Goal: Task Accomplishment & Management: Manage account settings

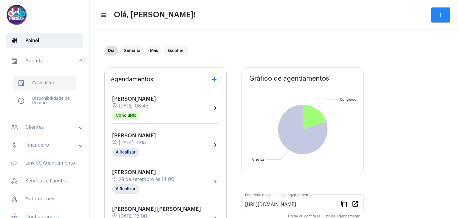
click at [44, 86] on span "calendar_month_outlined Calendário" at bounding box center [44, 83] width 63 height 14
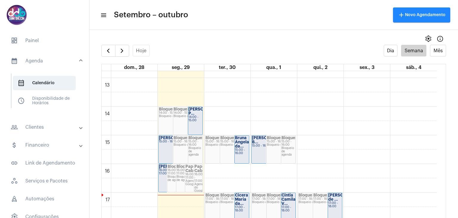
scroll to position [351, 0]
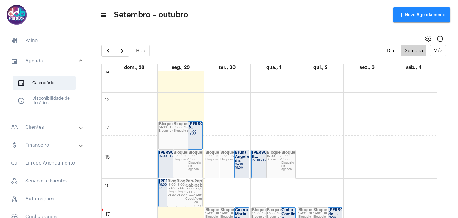
click at [192, 130] on strong "[PERSON_NAME] P..." at bounding box center [205, 126] width 33 height 8
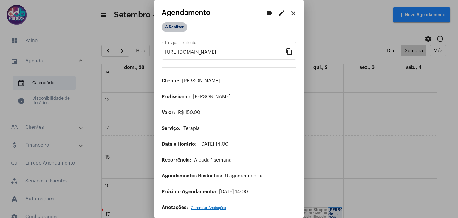
click at [177, 28] on mat-chip "A Realizar" at bounding box center [175, 27] width 26 height 10
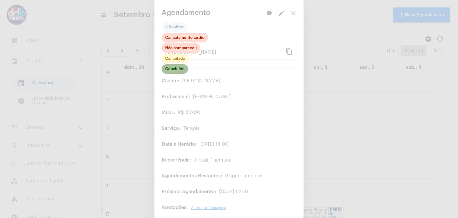
click at [177, 71] on mat-chip "Concluído" at bounding box center [175, 69] width 27 height 10
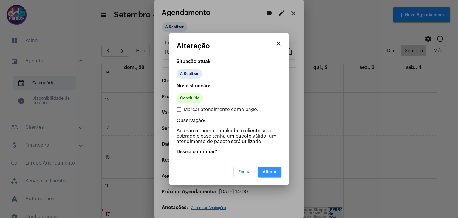
click at [263, 172] on span "Alterar" at bounding box center [270, 172] width 14 height 4
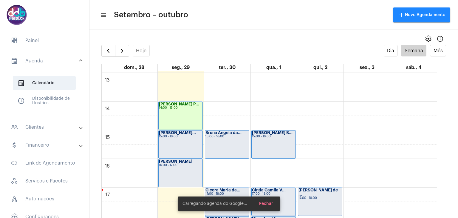
scroll to position [381, 0]
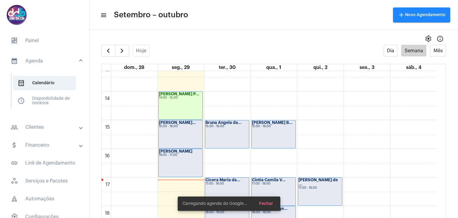
click at [187, 132] on div "Aline Aparecida... 15:00 - 16:00" at bounding box center [181, 134] width 44 height 28
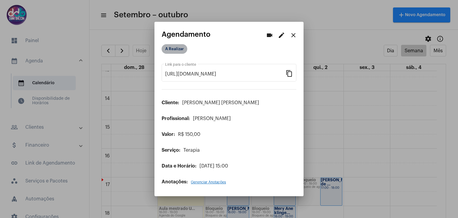
click at [179, 50] on mat-chip "A Realizar" at bounding box center [175, 49] width 26 height 10
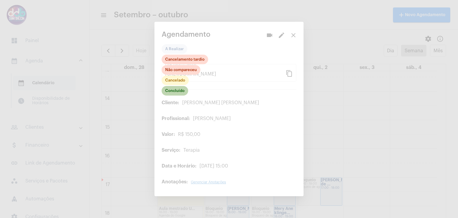
click at [178, 91] on mat-chip "Concluído" at bounding box center [175, 91] width 27 height 10
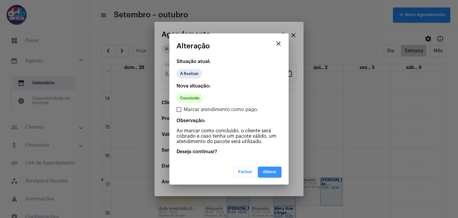
click at [266, 172] on span "Alterar" at bounding box center [270, 172] width 14 height 4
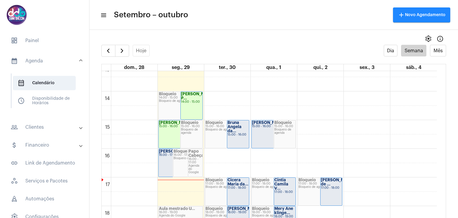
click at [169, 156] on div "16:00 - 17:00" at bounding box center [173, 154] width 29 height 3
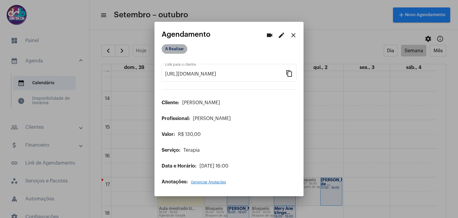
click at [181, 48] on mat-chip "A Realizar" at bounding box center [175, 49] width 26 height 10
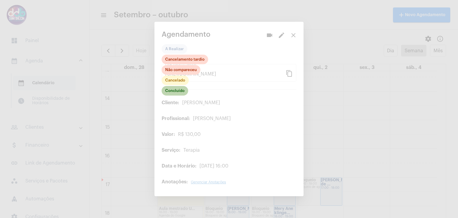
click at [177, 91] on mat-chip "Concluído" at bounding box center [175, 91] width 27 height 10
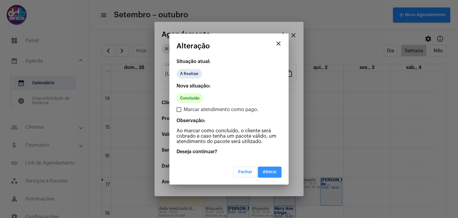
click at [272, 174] on button "Alterar" at bounding box center [270, 171] width 24 height 11
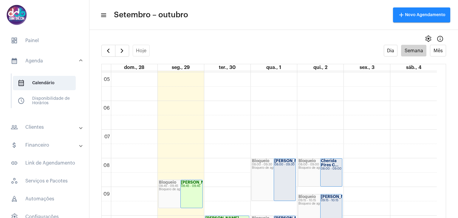
scroll to position [202, 0]
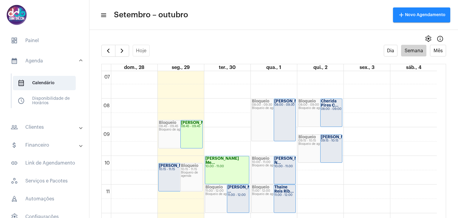
click at [177, 171] on div "Aline Pierdoná 10:15 - 11:15" at bounding box center [181, 177] width 44 height 28
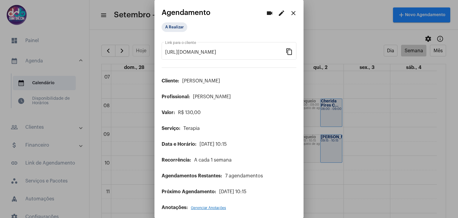
click at [278, 15] on mat-icon "edit" at bounding box center [281, 13] width 7 height 7
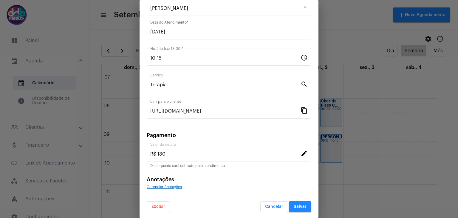
scroll to position [38, 0]
click at [162, 202] on button "Excluir" at bounding box center [158, 206] width 23 height 11
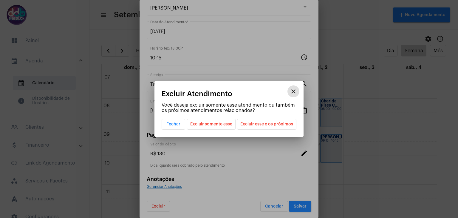
click at [227, 125] on span "Excluir somente esse" at bounding box center [211, 124] width 42 height 10
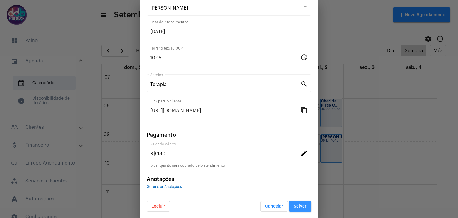
click at [290, 208] on button "Salvar" at bounding box center [300, 206] width 22 height 11
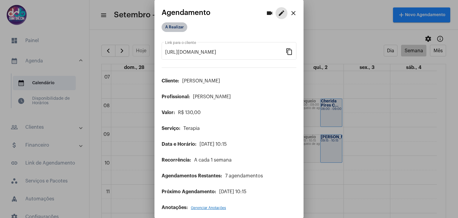
click at [169, 28] on mat-chip "A Realizar" at bounding box center [175, 27] width 26 height 10
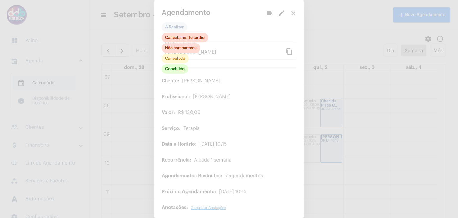
click at [287, 13] on div at bounding box center [229, 109] width 458 height 218
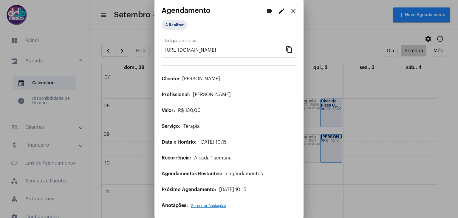
scroll to position [3, 0]
drag, startPoint x: 455, startPoint y: 144, endPoint x: 451, endPoint y: 167, distance: 23.0
click at [455, 170] on div at bounding box center [229, 109] width 458 height 218
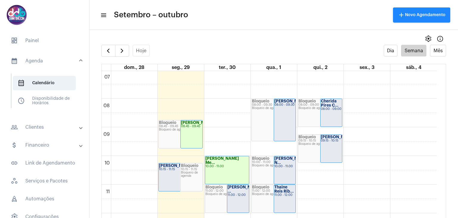
click at [165, 171] on div "Aline Pierdoná 10:15 - 11:15" at bounding box center [181, 177] width 44 height 28
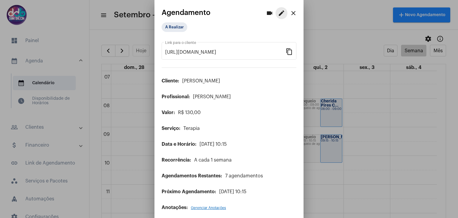
click at [278, 13] on mat-icon "edit" at bounding box center [281, 13] width 7 height 7
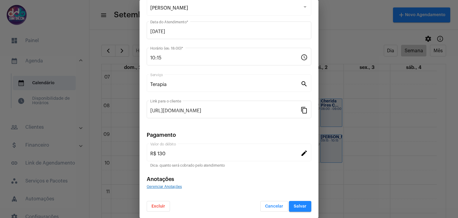
scroll to position [38, 0]
click at [161, 207] on button "Excluir" at bounding box center [158, 206] width 23 height 11
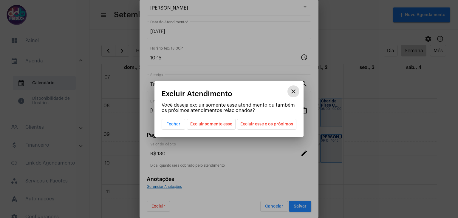
click at [221, 126] on span "Excluir somente esse" at bounding box center [211, 124] width 42 height 10
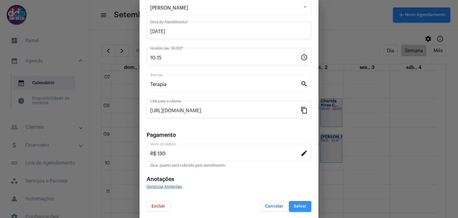
click at [289, 208] on button "Salvar" at bounding box center [300, 206] width 22 height 11
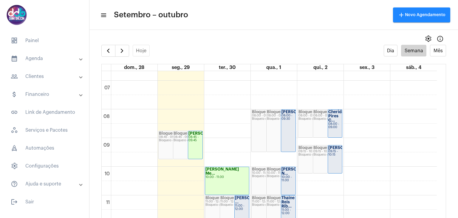
scroll to position [143, 0]
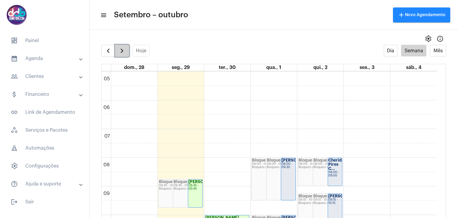
click at [125, 48] on span "button" at bounding box center [121, 50] width 7 height 7
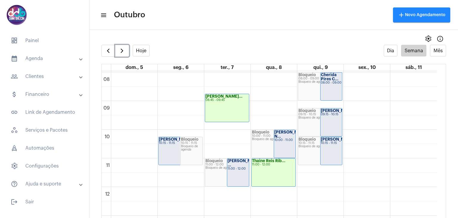
scroll to position [232, 0]
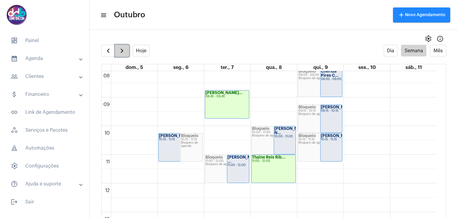
click at [117, 50] on button "button" at bounding box center [122, 51] width 14 height 12
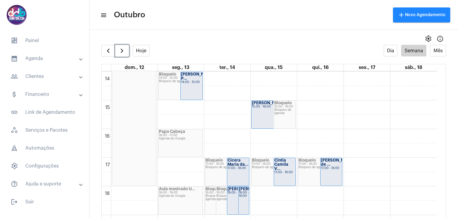
scroll to position [411, 0]
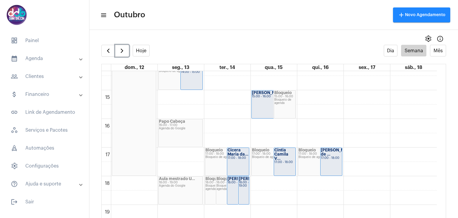
click at [245, 187] on div "18:00 - 19:00" at bounding box center [244, 184] width 10 height 7
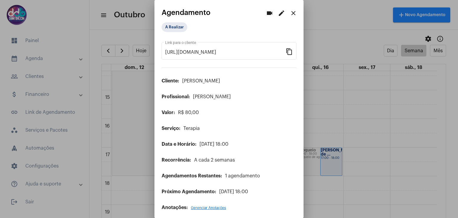
click at [292, 15] on mat-icon "close" at bounding box center [293, 13] width 7 height 7
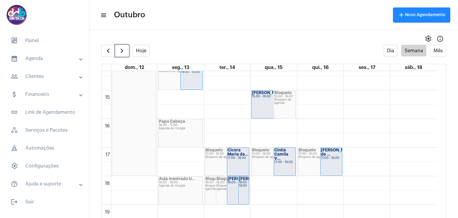
click at [234, 194] on div "[PERSON_NAME]... 18:00 - 19:00" at bounding box center [238, 190] width 22 height 28
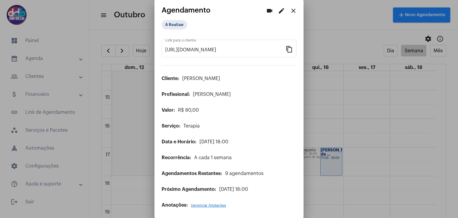
scroll to position [3, 0]
click at [290, 11] on mat-icon "close" at bounding box center [293, 10] width 7 height 7
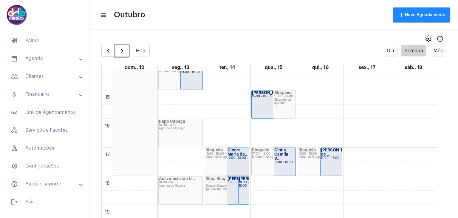
click at [245, 187] on div "18:00 - 19:00" at bounding box center [244, 184] width 10 height 7
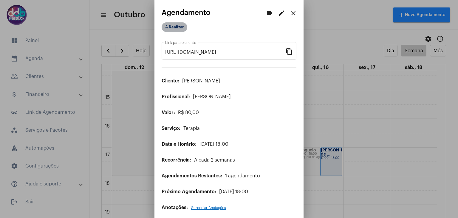
click at [182, 27] on mat-chip "A Realizar" at bounding box center [175, 27] width 26 height 10
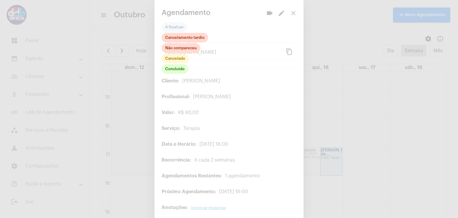
click at [285, 12] on div at bounding box center [229, 109] width 458 height 218
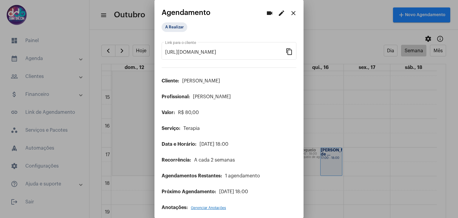
click at [280, 13] on mat-icon "edit" at bounding box center [281, 13] width 7 height 7
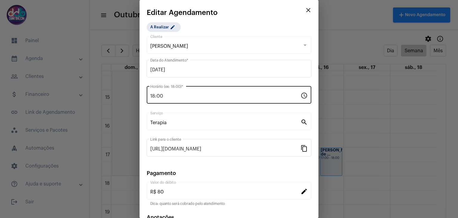
scroll to position [38, 0]
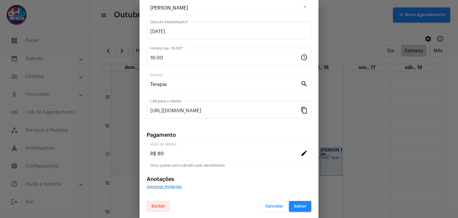
click at [159, 202] on button "Excluir" at bounding box center [158, 206] width 23 height 11
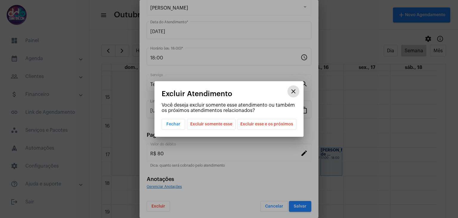
click at [224, 126] on span "Excluir somente esse" at bounding box center [211, 124] width 42 height 10
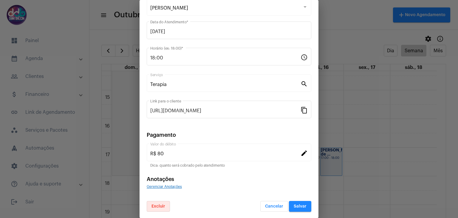
click at [296, 202] on button "Salvar" at bounding box center [300, 206] width 22 height 11
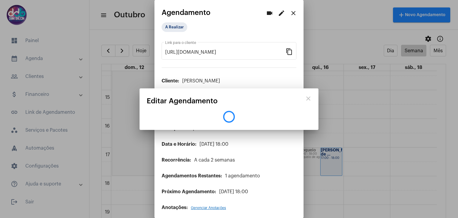
scroll to position [0, 0]
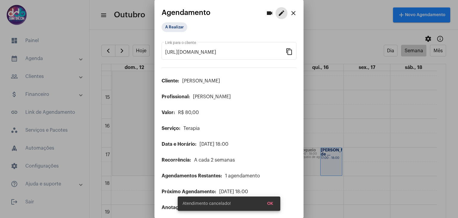
click at [291, 11] on mat-icon "close" at bounding box center [293, 13] width 7 height 7
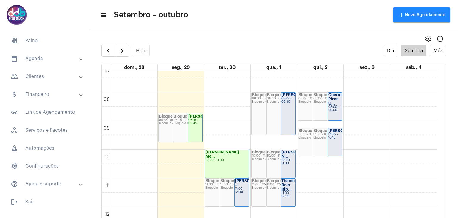
scroll to position [209, 0]
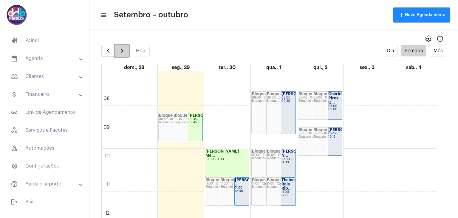
click at [123, 54] on button "button" at bounding box center [122, 51] width 14 height 12
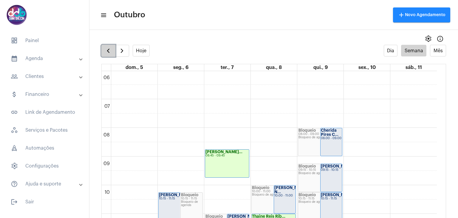
click at [110, 51] on span "button" at bounding box center [108, 50] width 7 height 7
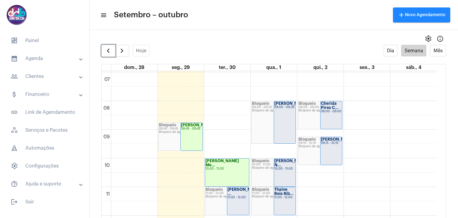
scroll to position [232, 0]
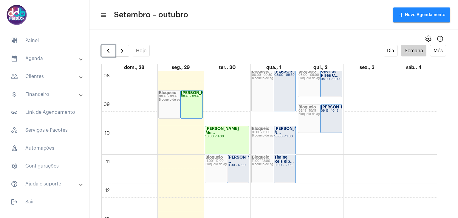
click at [234, 128] on strong "[PERSON_NAME] Me..." at bounding box center [222, 131] width 33 height 8
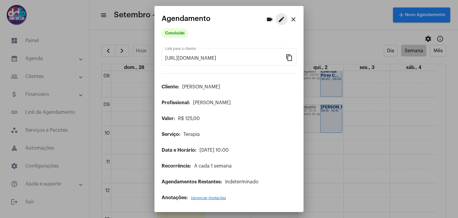
click at [282, 18] on mat-icon "edit" at bounding box center [281, 19] width 7 height 7
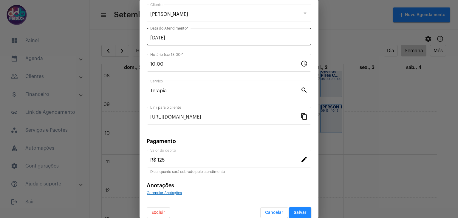
scroll to position [38, 0]
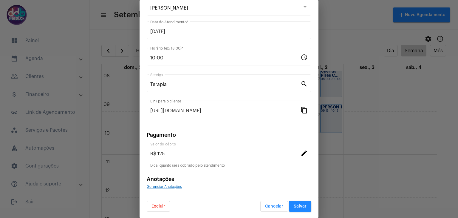
click at [159, 208] on button "Excluir" at bounding box center [158, 206] width 23 height 11
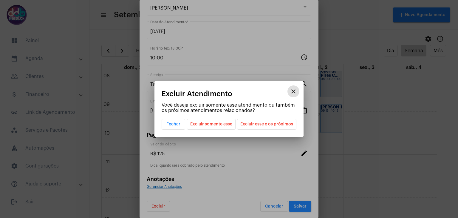
click at [206, 124] on span "Excluir somente esse" at bounding box center [211, 124] width 42 height 10
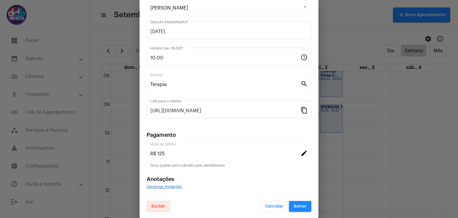
click at [294, 205] on span "Salvar" at bounding box center [300, 206] width 13 height 4
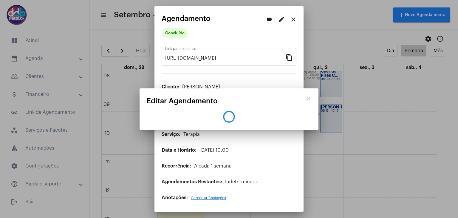
scroll to position [0, 0]
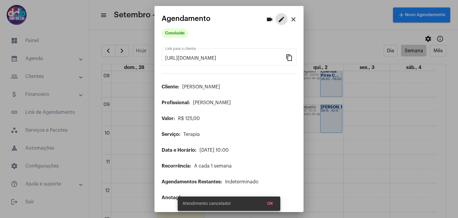
click at [295, 18] on mat-icon "close" at bounding box center [293, 19] width 7 height 7
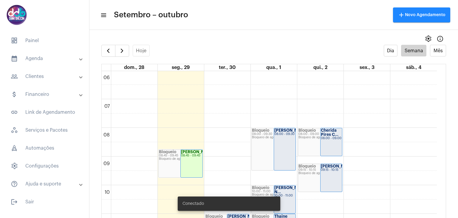
scroll to position [232, 0]
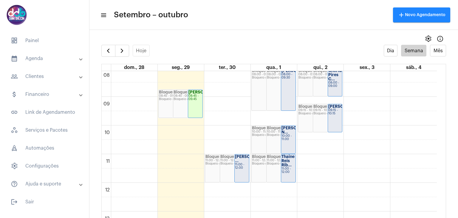
click at [232, 130] on div "00 01 02 03 04 05 06 07 08 09 10 11 12 13 14 15 16 17 18 19 20 21 22 23 Aline P…" at bounding box center [269, 182] width 335 height 687
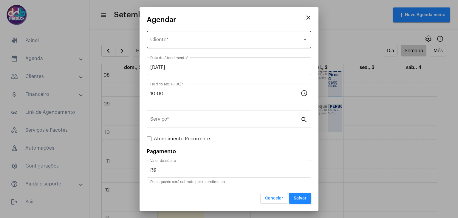
click at [171, 40] on span "Selecione o Cliente" at bounding box center [226, 40] width 152 height 5
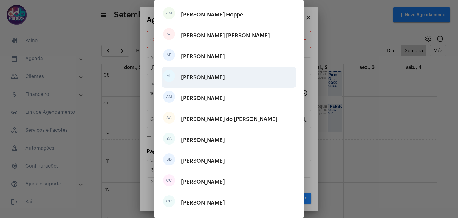
scroll to position [75, 0]
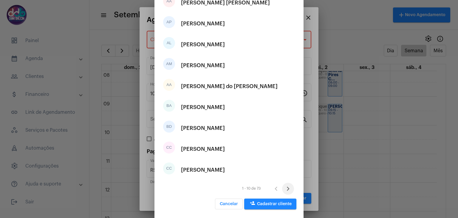
click at [287, 187] on icon "Próxima página" at bounding box center [288, 188] width 3 height 4
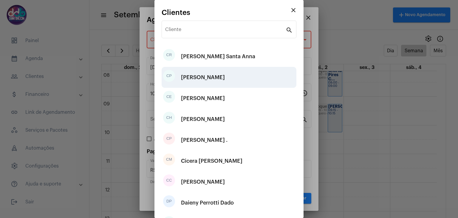
click at [214, 77] on div "Carla Passos Melhado" at bounding box center [203, 77] width 44 height 18
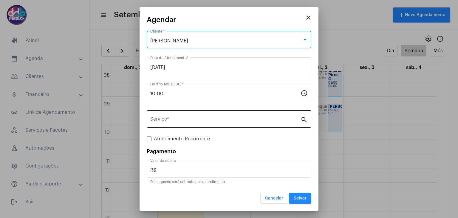
click at [174, 118] on input "Serviço *" at bounding box center [225, 120] width 150 height 5
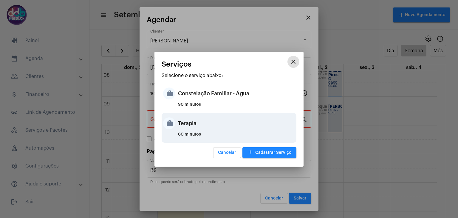
click at [188, 126] on div "Terapia" at bounding box center [236, 123] width 117 height 18
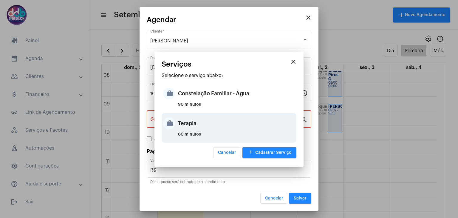
type input "Terapia"
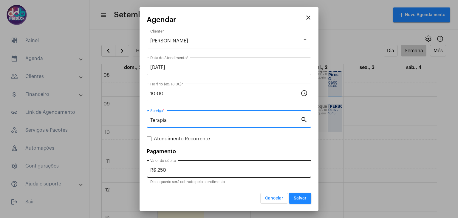
click at [187, 171] on input "R$ 250" at bounding box center [229, 169] width 158 height 5
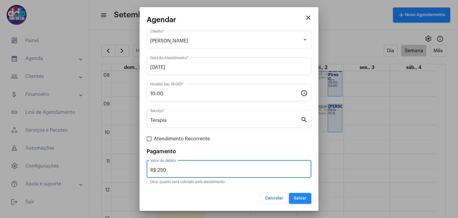
click at [187, 171] on input "R$ 250" at bounding box center [229, 169] width 158 height 5
type input "R$ 125"
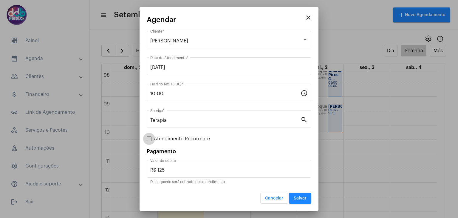
click at [170, 138] on span "Atendimento Recorrente" at bounding box center [182, 138] width 56 height 7
click at [149, 141] on input "Atendimento Recorrente" at bounding box center [149, 141] width 0 height 0
checkbox input "true"
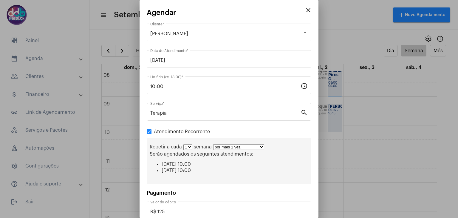
click at [259, 147] on select "por mais 1 vez por mais 2 vezes por mais 3 vezes por mais 4 vezes por mais 5 ve…" at bounding box center [238, 147] width 51 height 6
select select "10: 0"
click at [213, 144] on select "por mais 1 vez por mais 2 vezes por mais 3 vezes por mais 4 vezes por mais 5 ve…" at bounding box center [238, 147] width 51 height 6
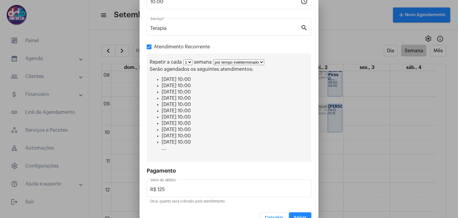
scroll to position [95, 0]
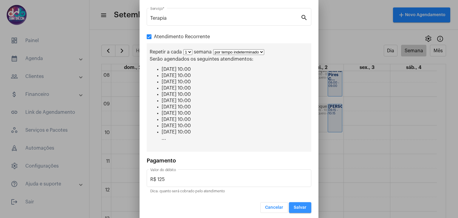
click at [297, 202] on button "Salvar" at bounding box center [300, 207] width 22 height 11
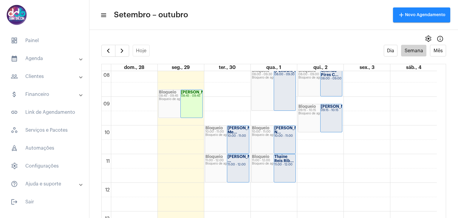
click at [34, 78] on mat-panel-title "people_outline Clientes" at bounding box center [45, 76] width 69 height 7
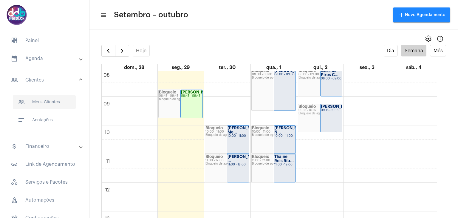
click at [51, 104] on span "people_outline Meus Clientes" at bounding box center [44, 102] width 63 height 14
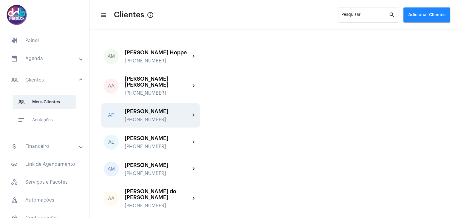
click at [157, 114] on div "[PERSON_NAME]" at bounding box center [158, 111] width 66 height 6
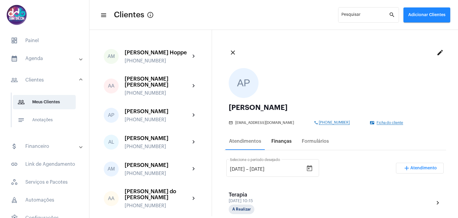
click at [279, 143] on div "Finanças" at bounding box center [282, 140] width 20 height 5
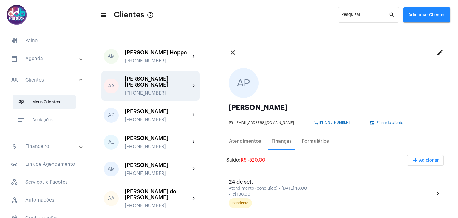
click at [158, 92] on div "Aline Aparecida Honório Antunes +5511934992819" at bounding box center [158, 86] width 66 height 20
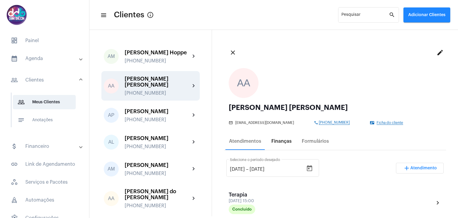
click at [273, 141] on div "Finanças" at bounding box center [282, 140] width 20 height 5
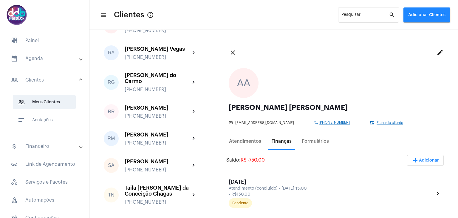
scroll to position [1551, 0]
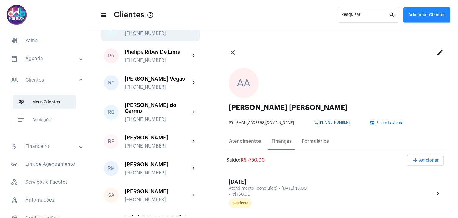
click at [166, 36] on div "Paulo Henrique Sousa Silva +553599818899" at bounding box center [158, 29] width 66 height 14
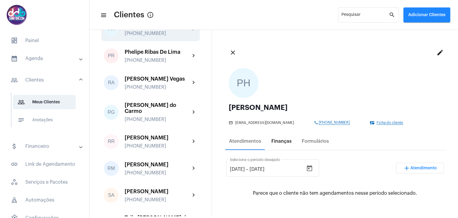
click at [284, 141] on div "Finanças" at bounding box center [282, 140] width 20 height 5
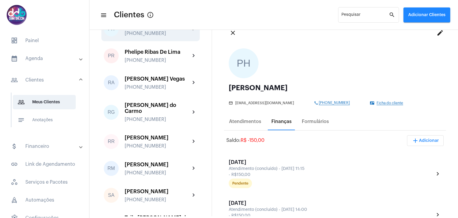
scroll to position [30, 0]
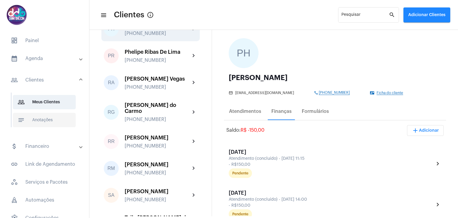
click at [47, 117] on span "notes Anotações" at bounding box center [44, 120] width 63 height 14
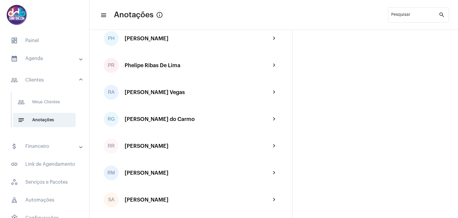
scroll to position [1462, 0]
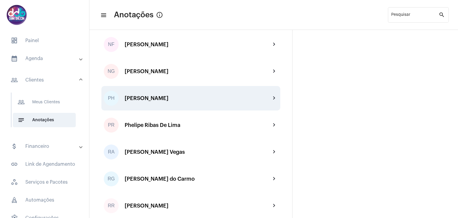
click at [161, 98] on div "[PERSON_NAME]" at bounding box center [198, 98] width 146 height 6
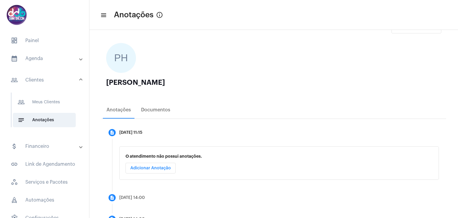
scroll to position [2, 0]
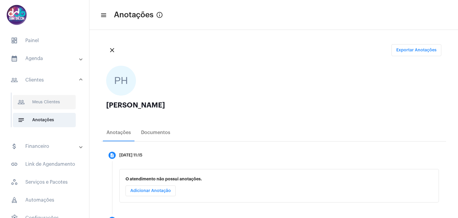
click at [44, 103] on span "people_outline Meus Clientes" at bounding box center [44, 102] width 63 height 14
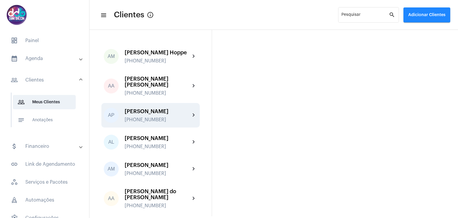
click at [161, 114] on div "[PERSON_NAME]" at bounding box center [158, 111] width 66 height 6
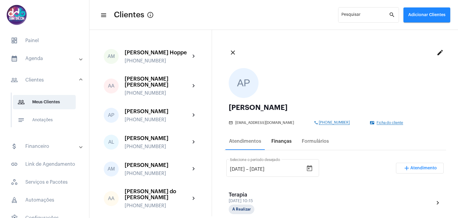
click at [273, 142] on div "Finanças" at bounding box center [282, 140] width 20 height 5
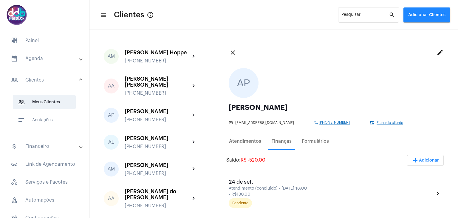
click at [424, 161] on span "add Adicionar" at bounding box center [425, 160] width 27 height 4
click at [414, 175] on span "attach_money Recebimento Avulso" at bounding box center [410, 175] width 50 height 11
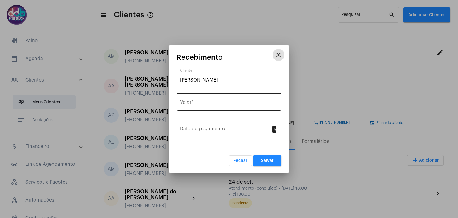
click at [210, 104] on input "Valor *" at bounding box center [229, 103] width 98 height 5
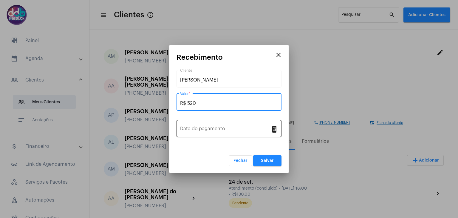
type input "R$ 520"
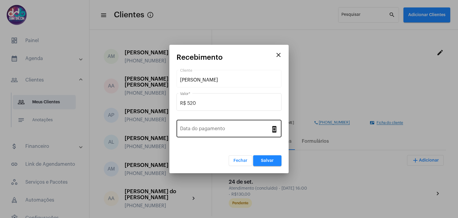
click at [209, 124] on div "Data do pagamento" at bounding box center [225, 127] width 91 height 19
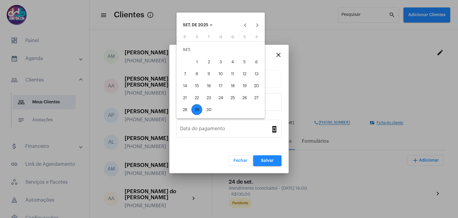
click at [198, 106] on div "29" at bounding box center [197, 109] width 11 height 11
type input "29/09/2025"
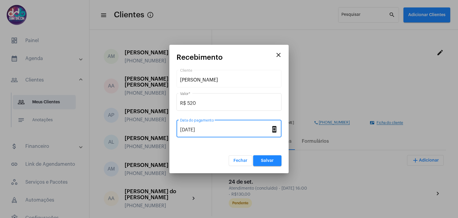
click at [269, 161] on span "Salvar" at bounding box center [267, 160] width 13 height 4
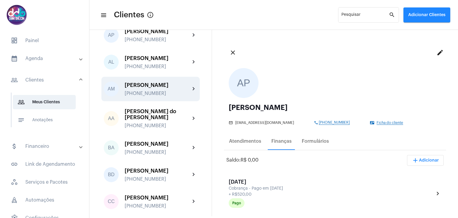
scroll to position [90, 0]
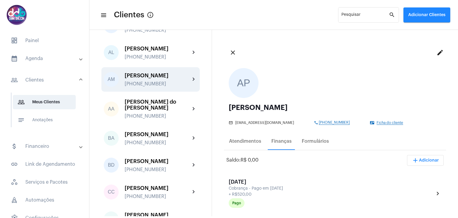
click at [159, 111] on div "[PERSON_NAME] do [PERSON_NAME]" at bounding box center [158, 105] width 66 height 12
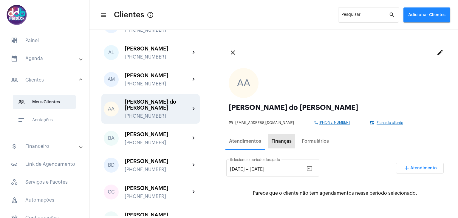
click at [286, 144] on div "Finanças" at bounding box center [281, 141] width 27 height 14
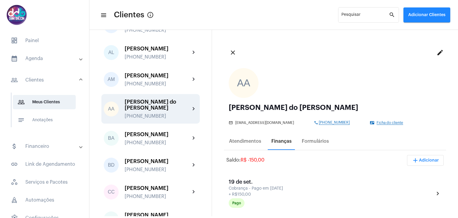
scroll to position [119, 0]
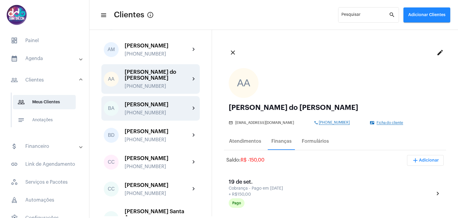
click at [162, 107] on div "[PERSON_NAME]" at bounding box center [158, 104] width 66 height 6
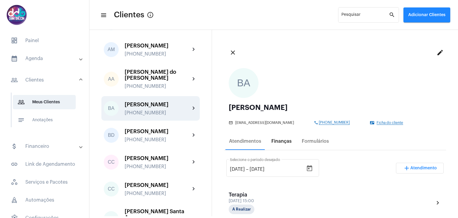
click at [274, 143] on div "Finanças" at bounding box center [282, 140] width 20 height 5
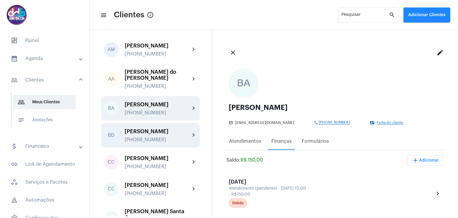
click at [149, 134] on div "[PERSON_NAME]" at bounding box center [158, 131] width 66 height 6
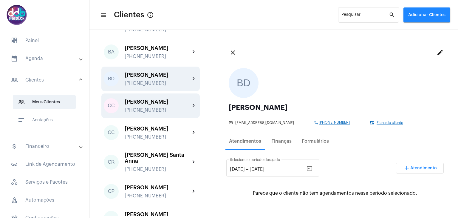
scroll to position [179, 0]
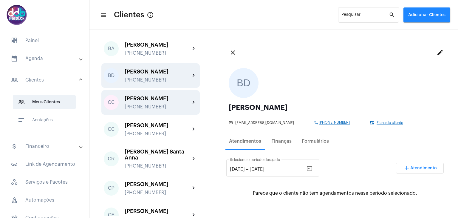
click at [147, 101] on div "[PERSON_NAME]" at bounding box center [158, 98] width 66 height 6
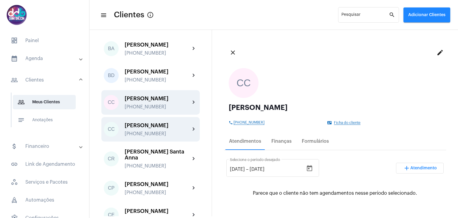
scroll to position [239, 0]
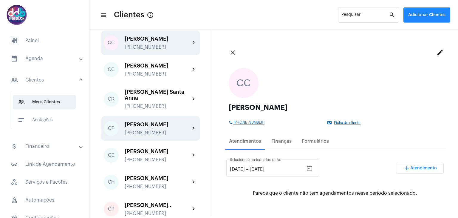
click at [153, 127] on div "[PERSON_NAME]" at bounding box center [158, 124] width 66 height 6
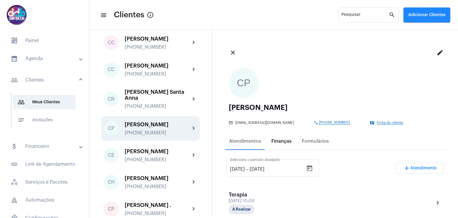
click at [284, 143] on div "Finanças" at bounding box center [282, 140] width 20 height 5
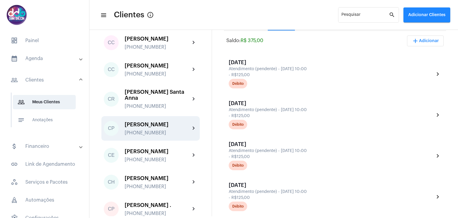
scroll to position [269, 0]
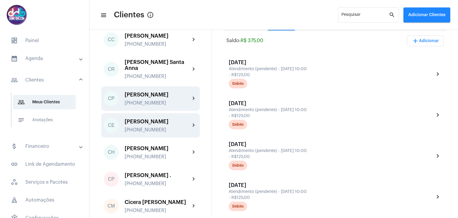
click at [163, 124] on div "[PERSON_NAME]" at bounding box center [158, 121] width 66 height 6
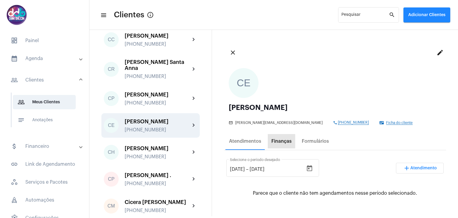
click at [278, 144] on div "Finanças" at bounding box center [282, 140] width 20 height 5
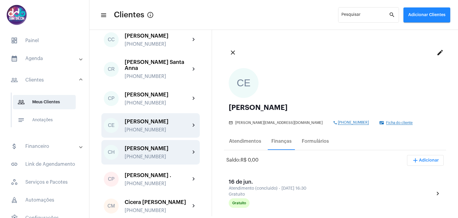
click at [148, 151] on div "[PERSON_NAME]" at bounding box center [158, 148] width 66 height 6
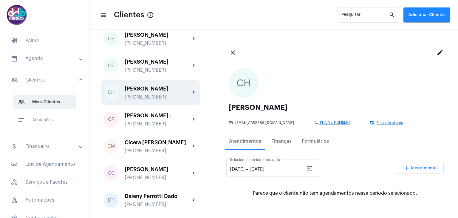
scroll to position [358, 0]
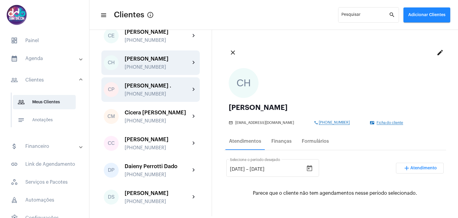
click at [156, 102] on div "CP Cherida Pires Couto Carvalho . +5519999982705 chevron_right" at bounding box center [150, 89] width 98 height 24
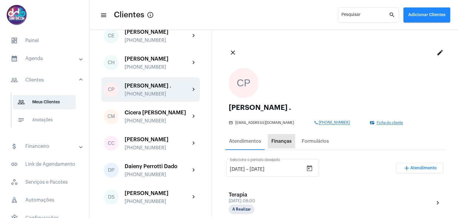
click at [280, 143] on div "Finanças" at bounding box center [282, 140] width 20 height 5
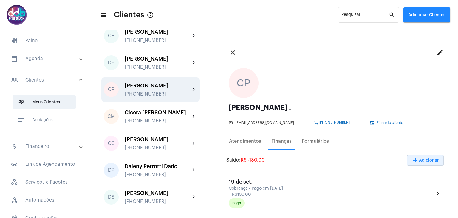
click at [425, 160] on span "add Adicionar" at bounding box center [425, 160] width 27 height 4
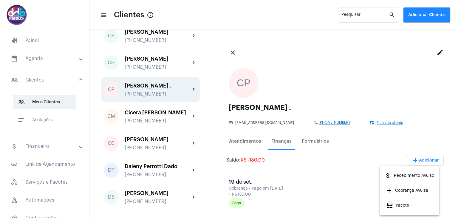
click at [413, 173] on span "attach_money Recebimento Avulso" at bounding box center [410, 175] width 50 height 11
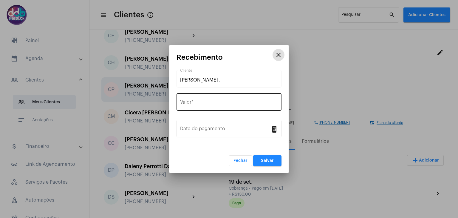
click at [205, 103] on input "Valor *" at bounding box center [229, 103] width 98 height 5
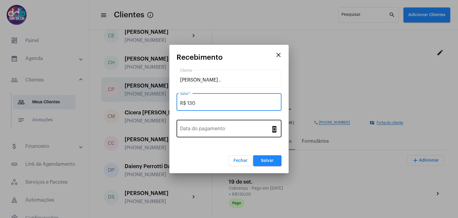
type input "R$ 130"
click at [203, 132] on input "Data do pagamento" at bounding box center [225, 129] width 91 height 5
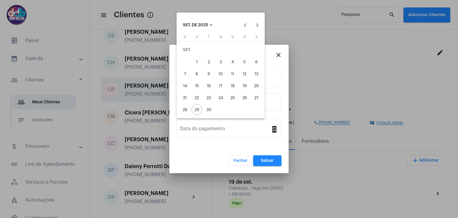
click at [245, 88] on div "19" at bounding box center [244, 85] width 11 height 11
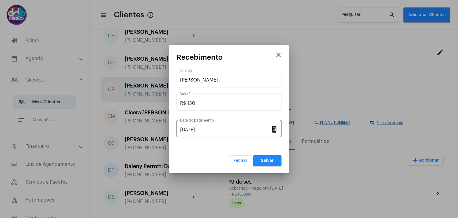
click at [210, 126] on div "19/09/2025 Data do pagamento" at bounding box center [225, 127] width 91 height 19
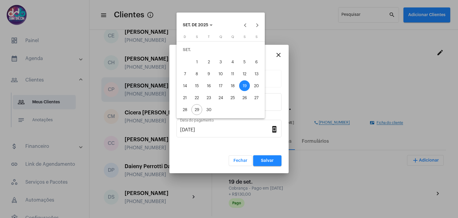
click at [220, 87] on div "17" at bounding box center [220, 85] width 11 height 11
type input "17/09/2025"
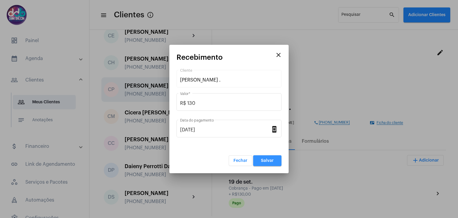
click at [262, 157] on button "Salvar" at bounding box center [267, 160] width 28 height 11
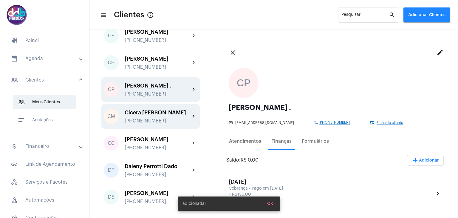
click at [171, 124] on div "Cicera Maria da Silva +5511993074552" at bounding box center [158, 116] width 66 height 14
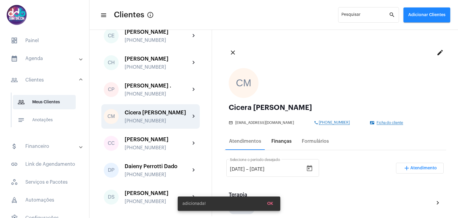
click at [278, 141] on div "Finanças" at bounding box center [282, 140] width 20 height 5
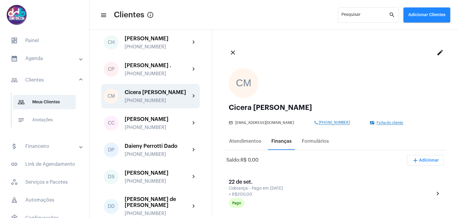
scroll to position [388, 0]
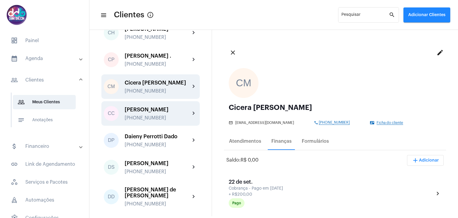
click at [158, 112] on div "[PERSON_NAME]" at bounding box center [158, 110] width 66 height 6
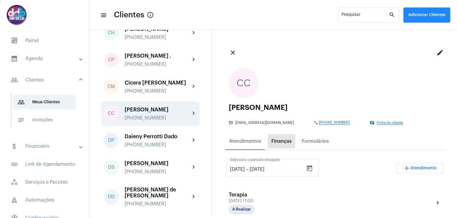
click at [277, 141] on div "Finanças" at bounding box center [282, 140] width 20 height 5
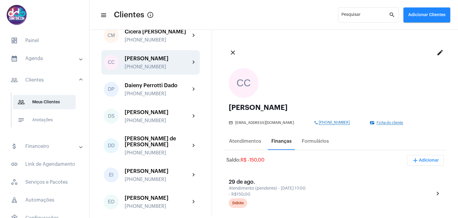
scroll to position [448, 0]
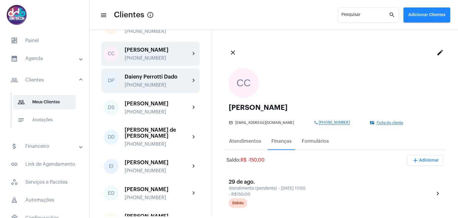
click at [147, 88] on div "[PHONE_NUMBER]" at bounding box center [158, 84] width 66 height 5
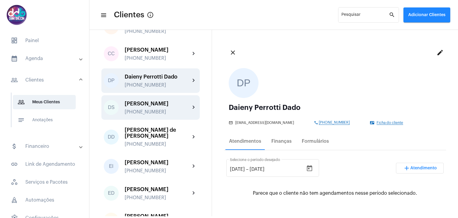
click at [148, 107] on div "[PERSON_NAME]" at bounding box center [158, 104] width 66 height 6
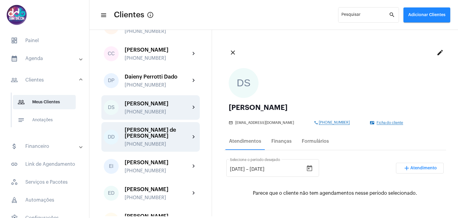
click at [147, 139] on div "[PERSON_NAME] de [PERSON_NAME]" at bounding box center [158, 133] width 66 height 12
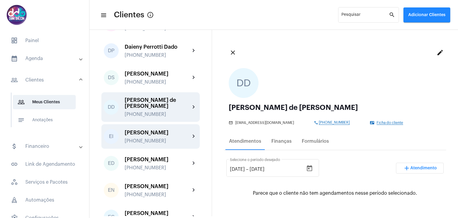
click at [147, 135] on div "[PERSON_NAME]" at bounding box center [158, 132] width 66 height 6
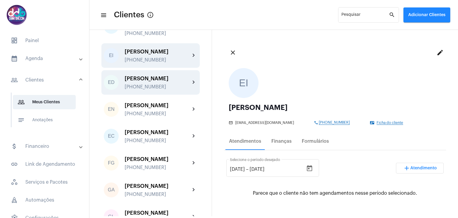
scroll to position [597, 0]
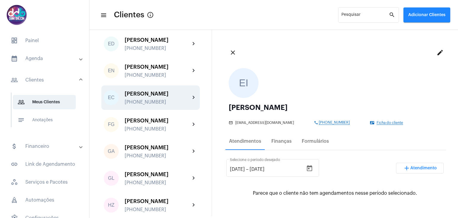
click at [156, 97] on div "[PERSON_NAME]" at bounding box center [158, 94] width 66 height 6
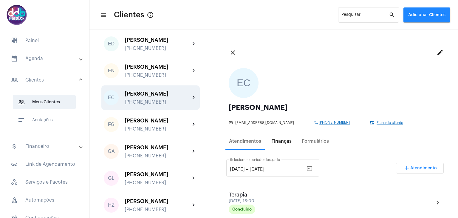
click at [285, 139] on div "Finanças" at bounding box center [282, 140] width 20 height 5
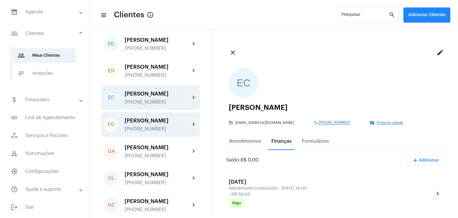
scroll to position [656, 0]
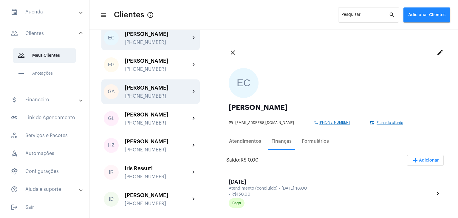
click at [150, 99] on div "[PHONE_NUMBER]" at bounding box center [158, 95] width 66 height 5
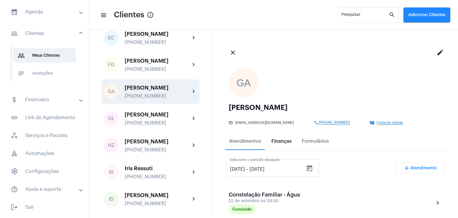
click at [283, 143] on div "Finanças" at bounding box center [282, 140] width 20 height 5
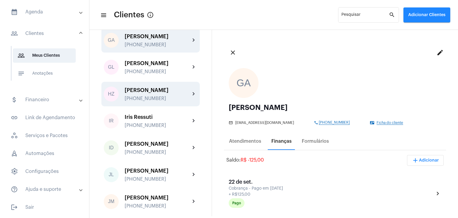
scroll to position [716, 0]
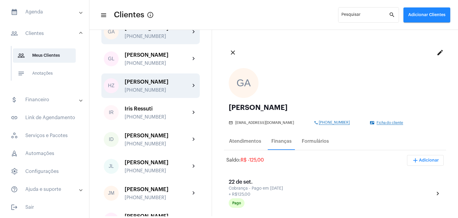
click at [146, 85] on div "[PERSON_NAME]" at bounding box center [158, 82] width 66 height 6
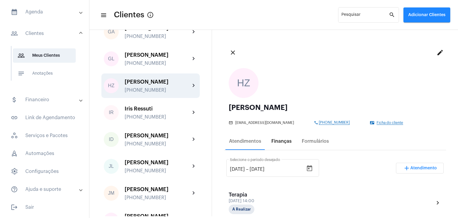
click at [280, 144] on div "Finanças" at bounding box center [282, 140] width 20 height 5
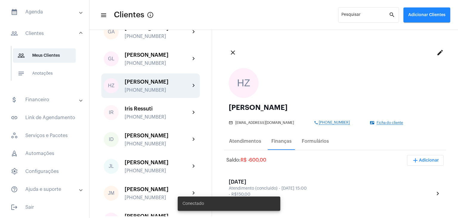
click at [38, 32] on mat-panel-title "people_outline Clientes" at bounding box center [45, 33] width 69 height 7
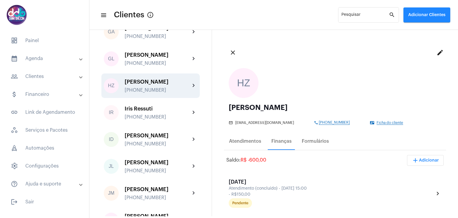
click at [41, 56] on mat-panel-title "calendar_month_outlined Agenda" at bounding box center [45, 58] width 69 height 7
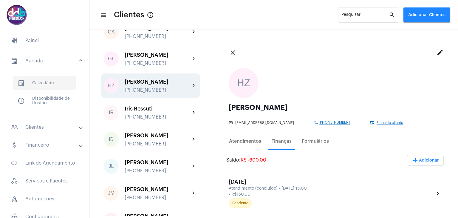
click at [46, 80] on span "calendar_month_outlined Calendário" at bounding box center [44, 83] width 63 height 14
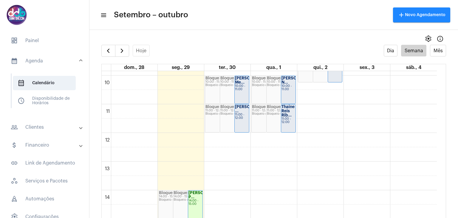
scroll to position [232, 0]
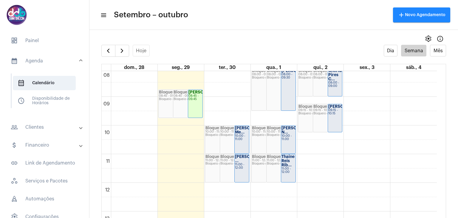
click at [320, 143] on div "00 01 02 03 04 05 06 07 08 09 10 11 12 13 14 15 16 17 18 19 20 21 22 23 Aline P…" at bounding box center [269, 182] width 335 height 687
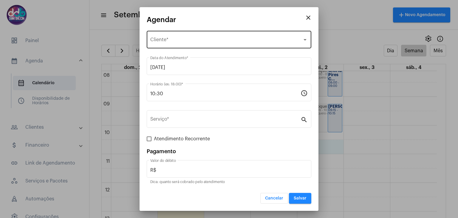
click at [166, 36] on div "Selecione o Cliente Cliente *" at bounding box center [229, 39] width 158 height 19
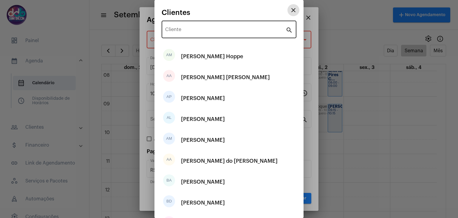
click at [189, 28] on input "Cliente" at bounding box center [225, 30] width 121 height 5
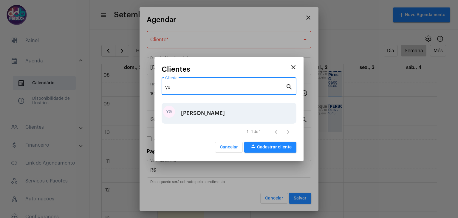
type input "yu"
click at [205, 115] on div "[PERSON_NAME]" at bounding box center [203, 113] width 44 height 18
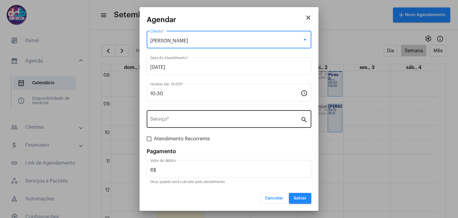
click at [186, 115] on div "Serviço *" at bounding box center [225, 118] width 150 height 19
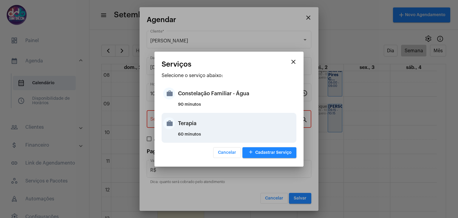
click at [189, 127] on div "Terapia" at bounding box center [236, 123] width 117 height 18
type input "Terapia"
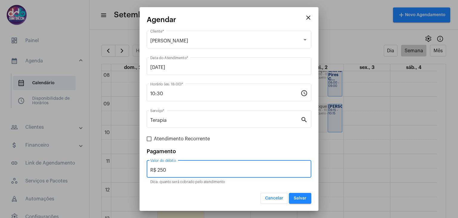
click at [183, 169] on input "R$ 250" at bounding box center [229, 169] width 158 height 5
type input "R$ 150"
click at [299, 194] on button "Salvar" at bounding box center [300, 198] width 22 height 11
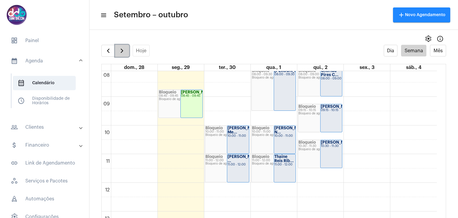
click at [120, 51] on span "button" at bounding box center [121, 50] width 7 height 7
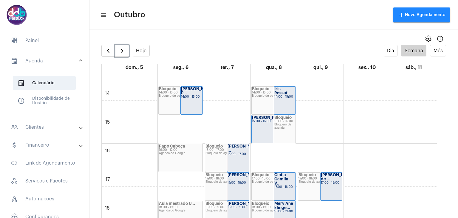
scroll to position [351, 0]
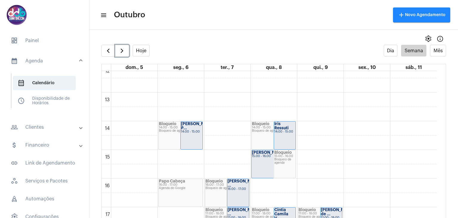
click at [277, 129] on strong "Iris Ressuti" at bounding box center [281, 126] width 14 height 8
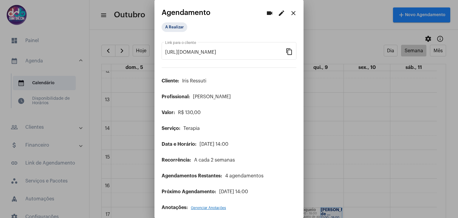
click at [278, 15] on mat-icon "edit" at bounding box center [281, 13] width 7 height 7
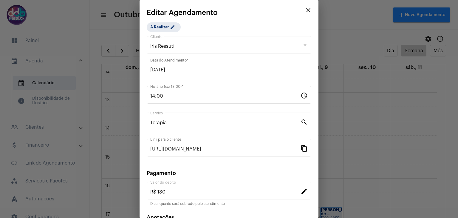
scroll to position [38, 0]
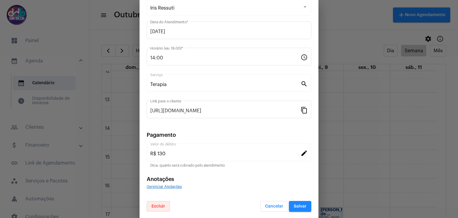
click at [156, 205] on span "Excluir" at bounding box center [159, 206] width 14 height 4
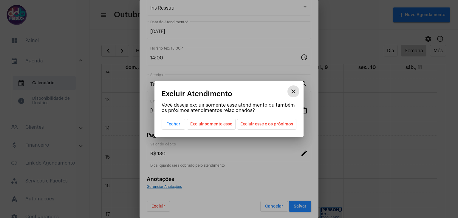
click at [256, 123] on span "Excluir esse e os próximos" at bounding box center [266, 124] width 53 height 10
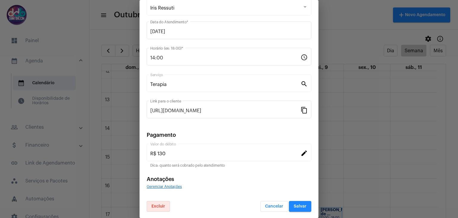
click at [295, 202] on button "Salvar" at bounding box center [300, 206] width 22 height 11
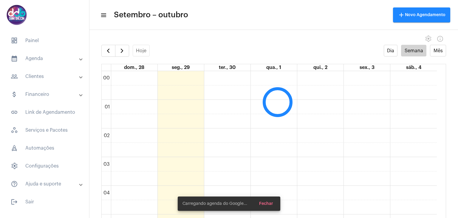
scroll to position [172, 0]
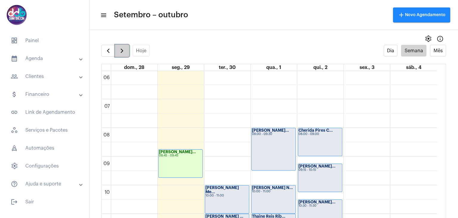
click at [122, 49] on span "button" at bounding box center [121, 50] width 7 height 7
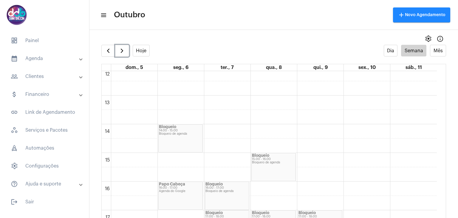
scroll to position [321, 0]
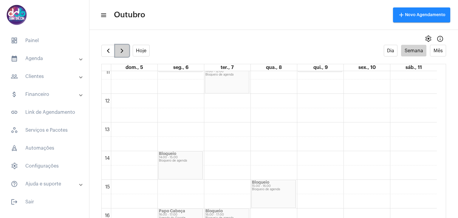
click at [120, 50] on span "button" at bounding box center [121, 50] width 7 height 7
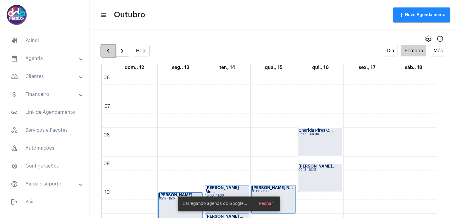
click at [103, 53] on button "button" at bounding box center [108, 51] width 14 height 12
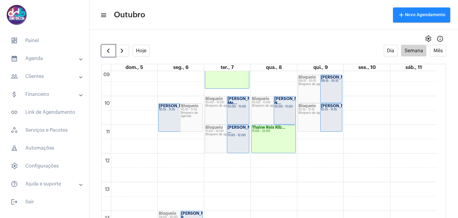
scroll to position [351, 0]
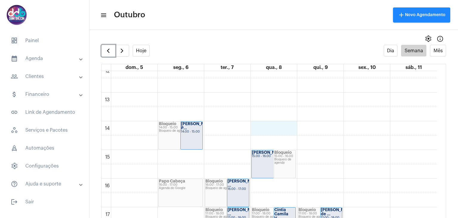
click at [280, 124] on div "00 01 02 03 04 05 06 07 08 09 10 11 12 13 14 15 16 17 18 19 20 21 22 23 [PERSON…" at bounding box center [269, 63] width 335 height 687
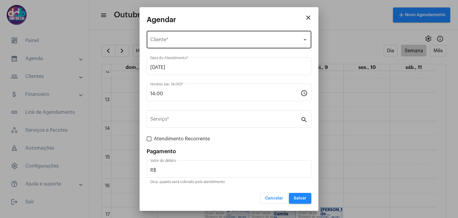
click at [205, 43] on div "Selecione o Cliente" at bounding box center [226, 40] width 152 height 5
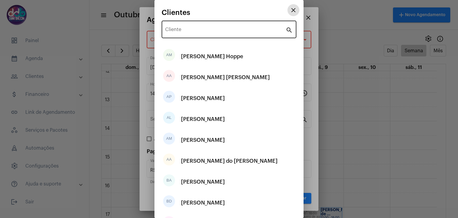
click at [200, 32] on input "Cliente" at bounding box center [225, 30] width 121 height 5
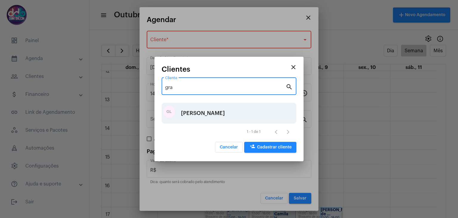
type input "gra"
click at [225, 110] on div "[PERSON_NAME]" at bounding box center [203, 113] width 44 height 18
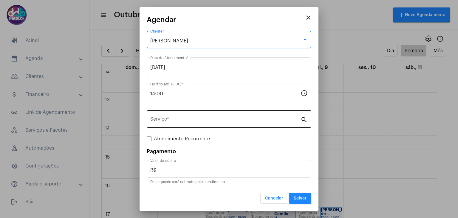
click at [191, 118] on input "Serviço *" at bounding box center [225, 120] width 150 height 5
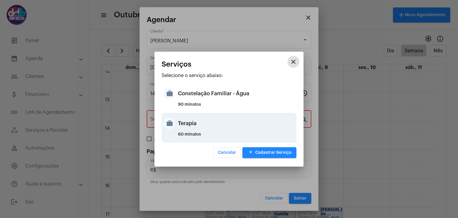
click at [191, 122] on div "Terapia" at bounding box center [236, 123] width 117 height 18
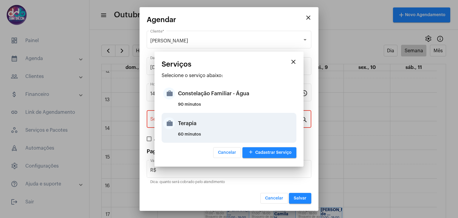
type input "Terapia"
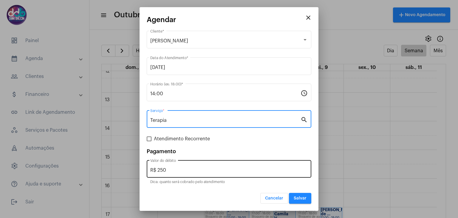
click at [180, 169] on input "R$ 250" at bounding box center [229, 169] width 158 height 5
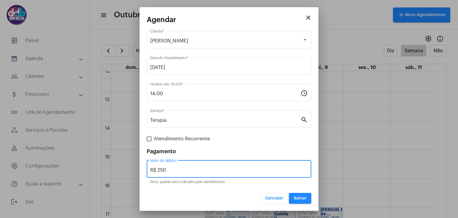
click at [180, 169] on input "R$ 250" at bounding box center [229, 169] width 158 height 5
type input "R$ 180"
click at [150, 139] on span at bounding box center [149, 138] width 5 height 5
click at [149, 141] on input "Atendimento Recorrente" at bounding box center [149, 141] width 0 height 0
checkbox input "true"
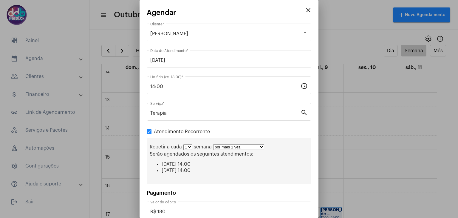
click at [189, 146] on select "1 2 3 4 5 6 7 8" at bounding box center [187, 147] width 9 height 6
select select "1: 2"
click at [183, 144] on select "1 2 3 4 5 6 7 8" at bounding box center [187, 147] width 9 height 6
click at [249, 146] on select "por mais 1 vez por mais 2 vezes por mais 3 vezes por mais 4 vezes por mais 5 ve…" at bounding box center [241, 147] width 51 height 6
select select "10: 0"
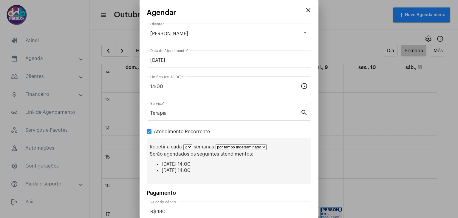
click at [216, 144] on select "por mais 1 vez por mais 2 vezes por mais 3 vezes por mais 4 vezes por mais 5 ve…" at bounding box center [241, 147] width 51 height 6
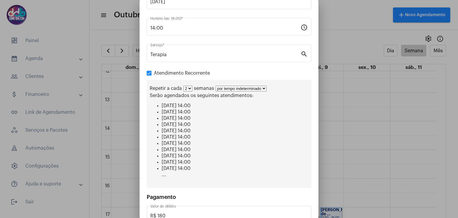
scroll to position [95, 0]
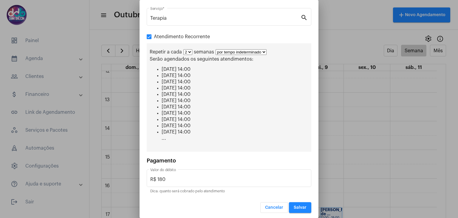
click at [302, 204] on button "Salvar" at bounding box center [300, 207] width 22 height 11
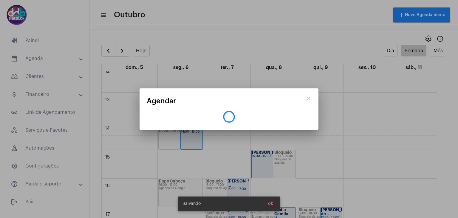
scroll to position [0, 0]
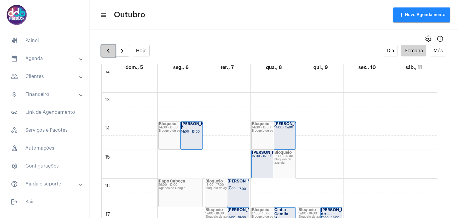
click at [107, 52] on span "button" at bounding box center [108, 50] width 7 height 7
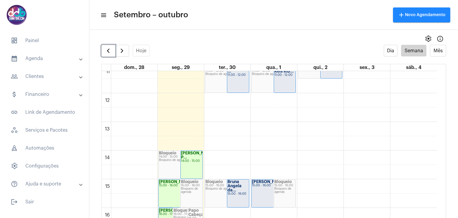
scroll to position [381, 0]
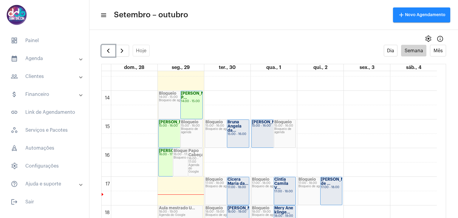
click at [325, 150] on div "00 01 02 03 04 05 06 07 08 09 10 11 12 13 14 15 16 17 18 19 20 21 22 23 [PERSON…" at bounding box center [269, 33] width 335 height 687
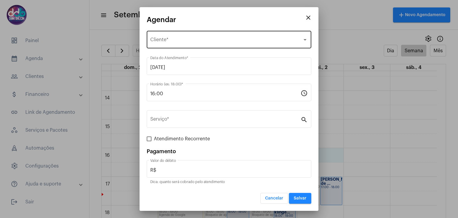
click at [186, 41] on span "Selecione o Cliente" at bounding box center [226, 40] width 152 height 5
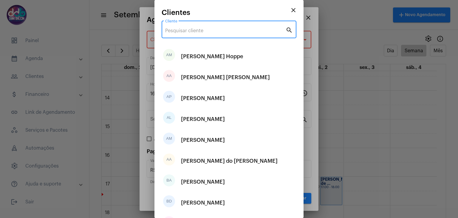
click at [186, 30] on input "Cliente" at bounding box center [225, 30] width 121 height 5
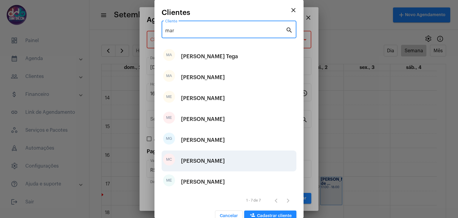
type input "mar"
click at [225, 161] on div "[PERSON_NAME]" at bounding box center [203, 161] width 44 height 18
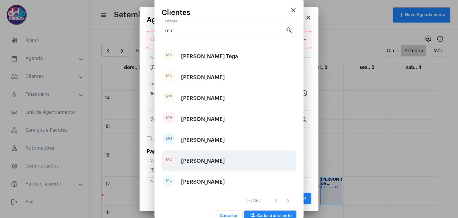
type input "R$ 100"
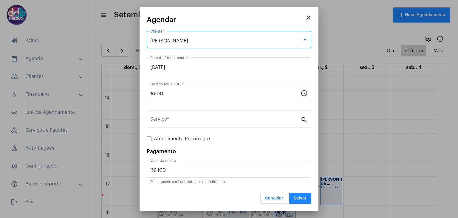
click at [301, 196] on span "Salvar" at bounding box center [300, 198] width 13 height 4
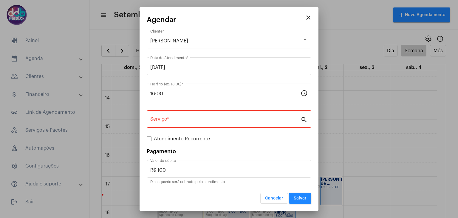
click at [229, 118] on input "Serviço *" at bounding box center [225, 120] width 150 height 5
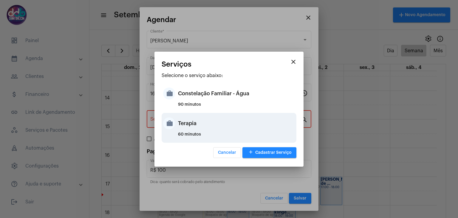
click at [205, 128] on div "Terapia" at bounding box center [236, 123] width 117 height 18
type input "Terapia"
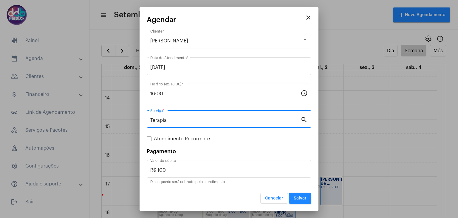
click at [306, 199] on span "Salvar" at bounding box center [300, 198] width 13 height 4
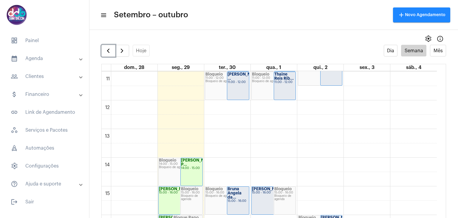
scroll to position [349, 0]
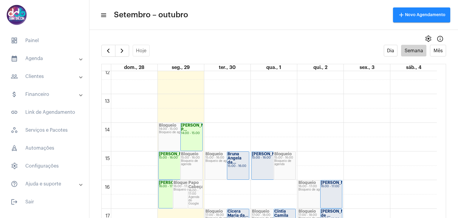
click at [42, 58] on mat-panel-title "calendar_month_outlined Agenda" at bounding box center [45, 58] width 69 height 7
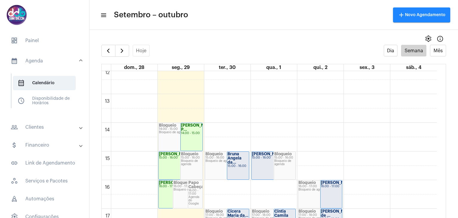
click at [47, 128] on mat-panel-title "people_outline Clientes" at bounding box center [45, 127] width 69 height 7
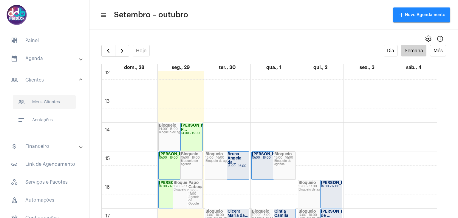
click at [50, 102] on span "people_outline Meus Clientes" at bounding box center [44, 102] width 63 height 14
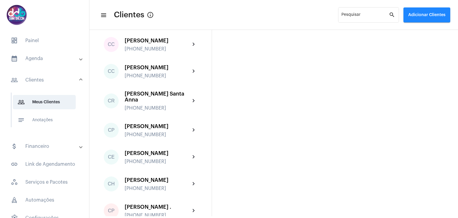
scroll to position [239, 0]
